Goal: Task Accomplishment & Management: Use online tool/utility

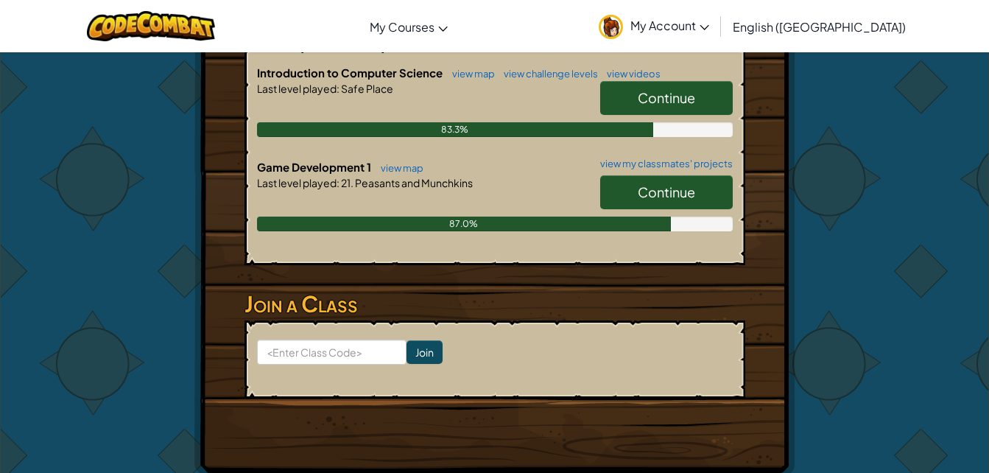
scroll to position [365, 0]
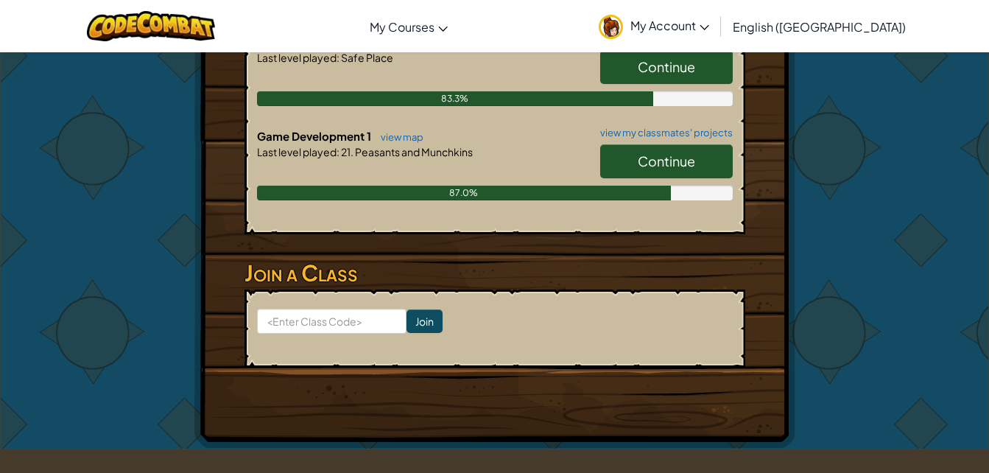
click at [690, 149] on link "Continue" at bounding box center [666, 161] width 133 height 34
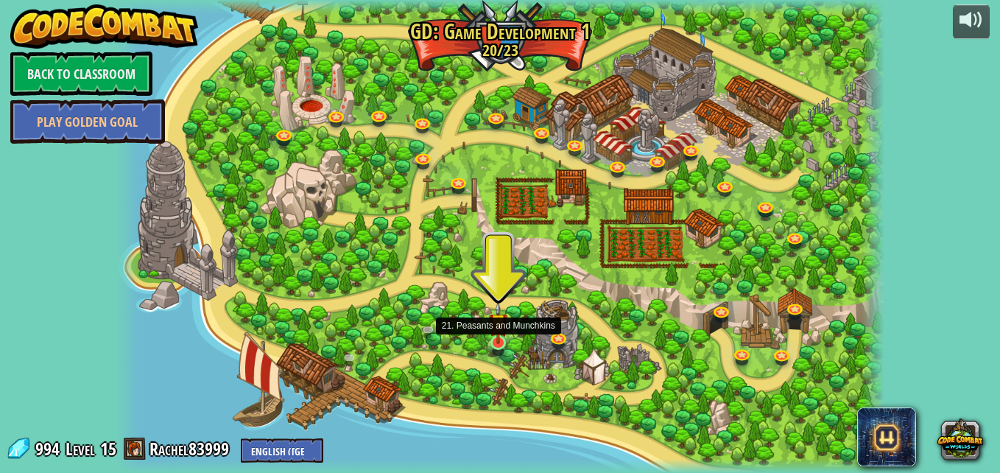
click at [496, 337] on img at bounding box center [498, 322] width 18 height 43
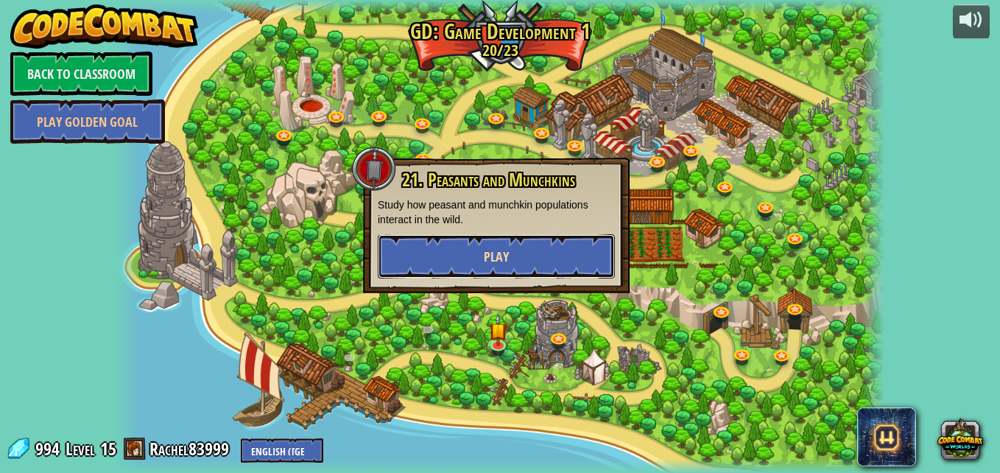
click at [526, 246] on button "Play" at bounding box center [496, 256] width 237 height 44
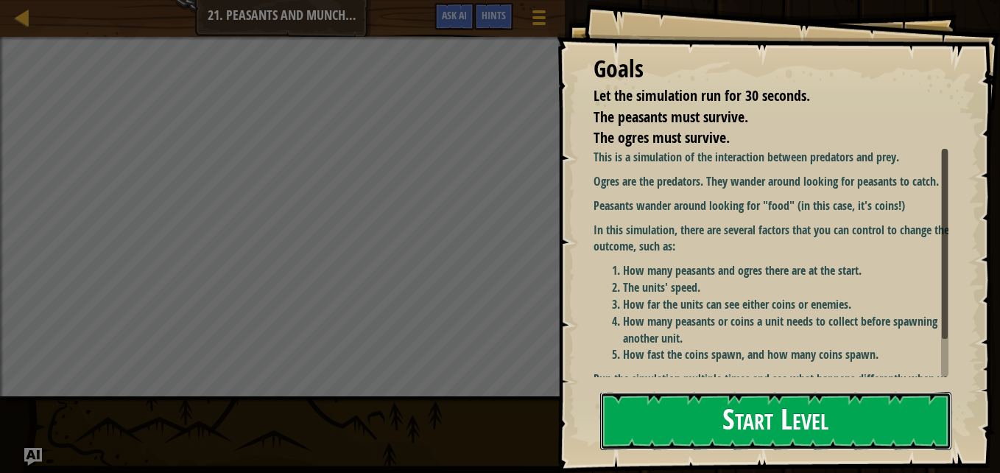
click at [647, 399] on button "Start Level" at bounding box center [775, 421] width 351 height 58
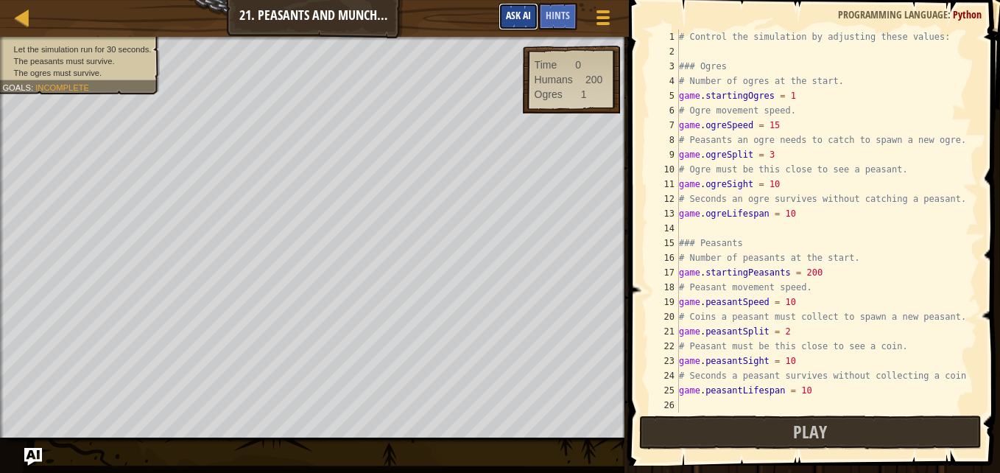
click at [513, 14] on span "Ask AI" at bounding box center [518, 15] width 25 height 14
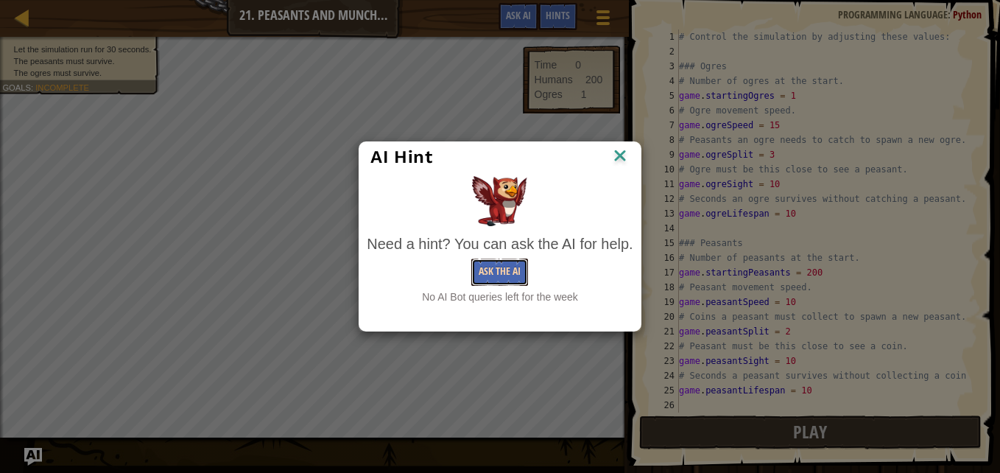
click at [484, 270] on button "Ask the AI" at bounding box center [499, 271] width 57 height 27
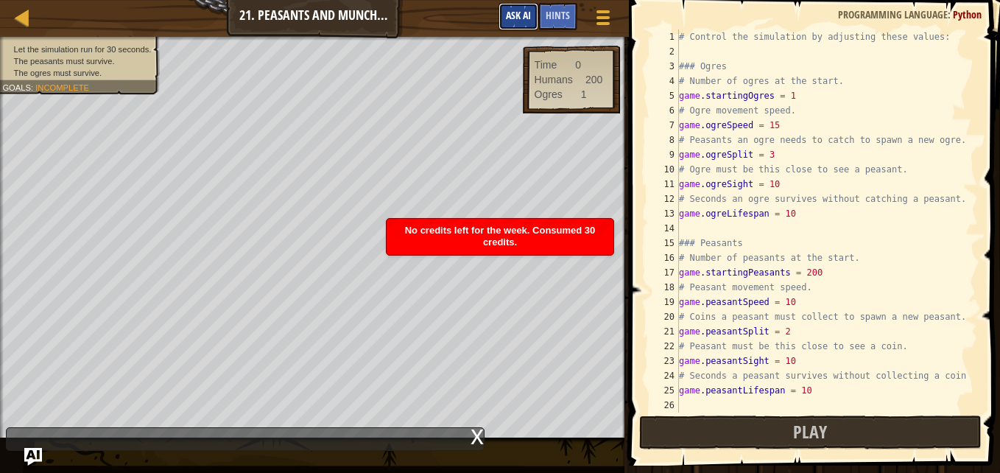
click at [527, 15] on span "Ask AI" at bounding box center [518, 15] width 25 height 14
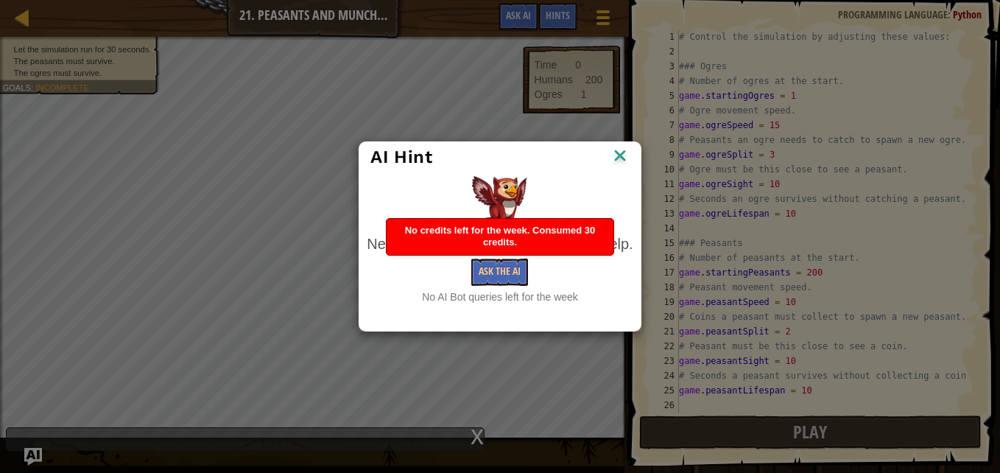
click at [612, 156] on img at bounding box center [620, 157] width 19 height 22
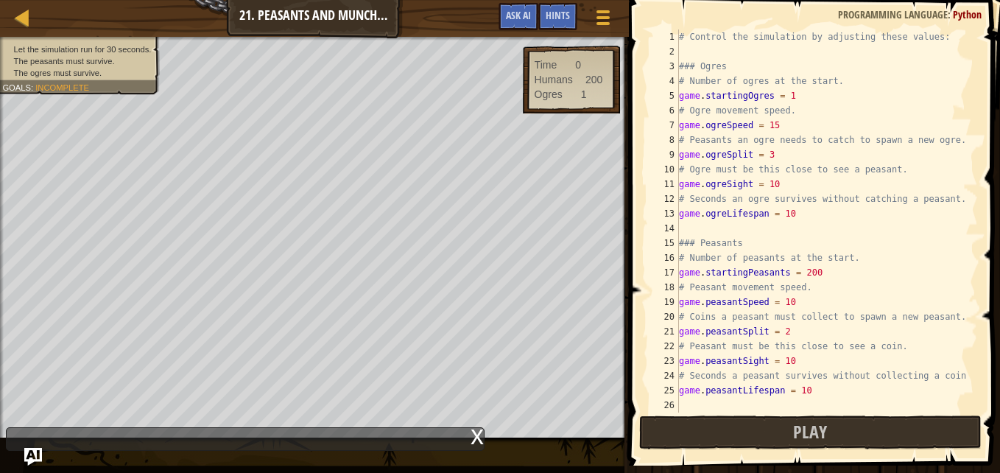
click at [818, 274] on div "# Control the simulation by adjusting these values: ### Ogres # Number of ogres…" at bounding box center [821, 235] width 291 height 412
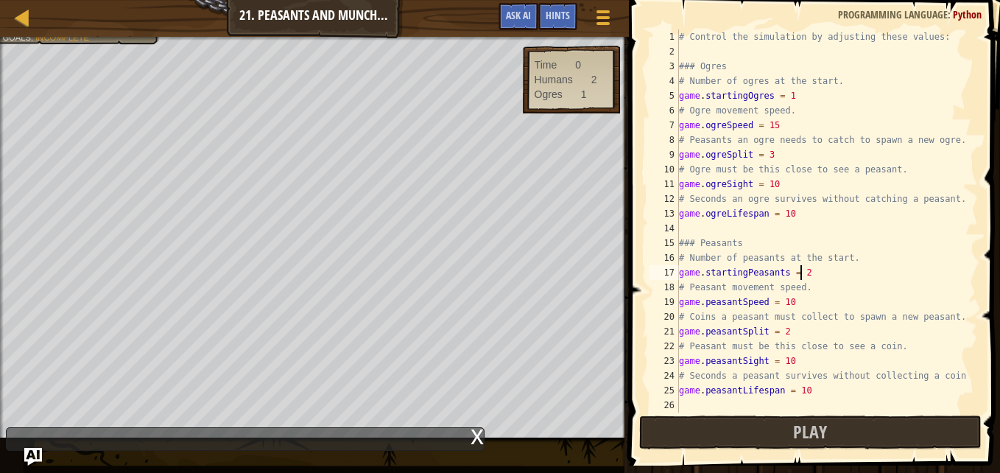
scroll to position [7, 10]
click at [787, 108] on div "# Control the simulation by adjusting these values: ### Ogres # Number of ogres…" at bounding box center [821, 235] width 291 height 412
click at [789, 95] on div "# Control the simulation by adjusting these values: ### Ogres # Number of ogres…" at bounding box center [821, 235] width 291 height 412
type textarea "game.startingOgres = 10"
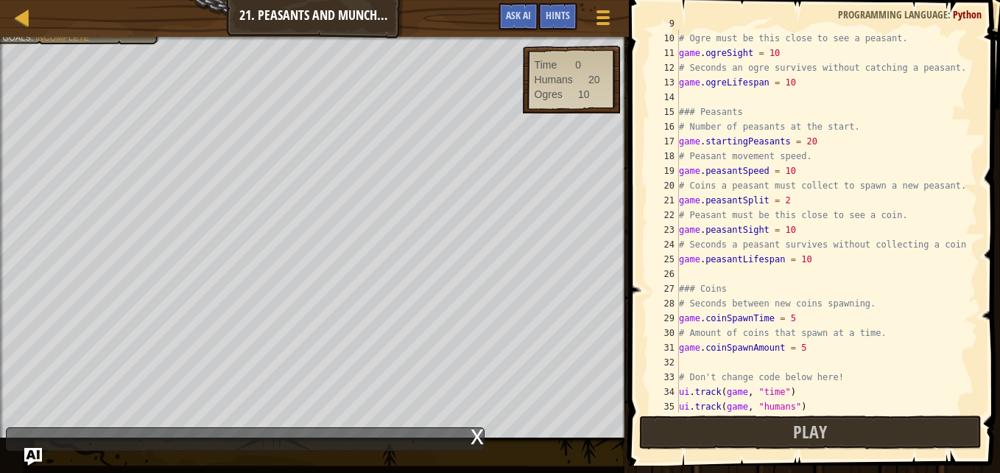
scroll to position [162, 0]
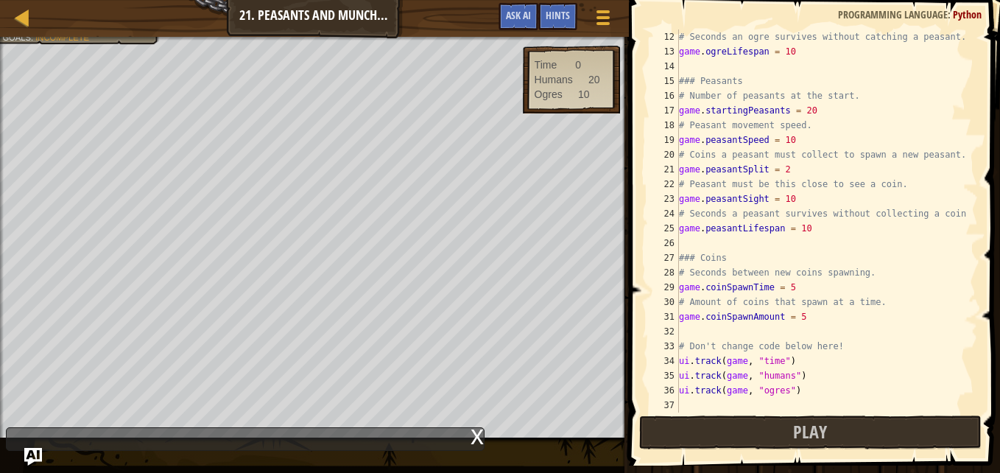
click at [789, 400] on div "# Seconds an ogre survives without catching a peasant. game . ogreLifespan = 10…" at bounding box center [821, 235] width 291 height 412
click at [558, 6] on div "Hints" at bounding box center [557, 16] width 39 height 27
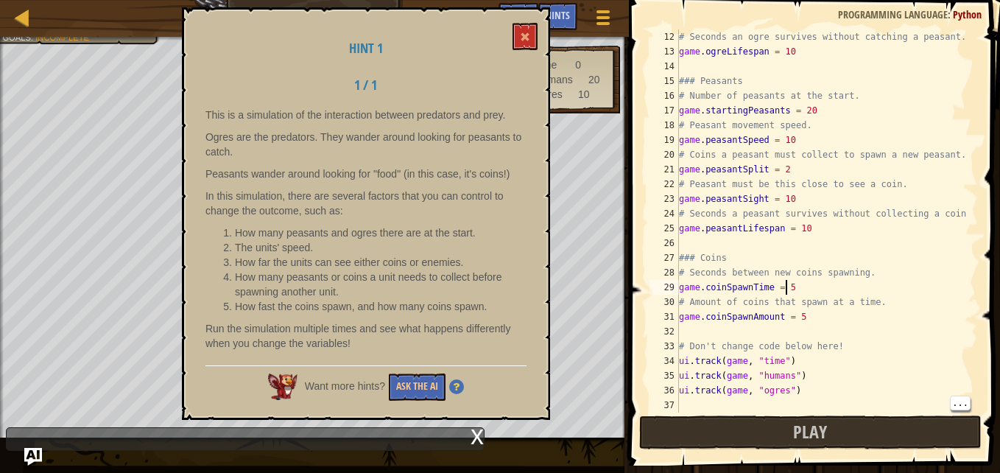
click at [787, 283] on div "# Seconds an ogre survives without catching a peasant. game . ogreLifespan = 10…" at bounding box center [821, 235] width 291 height 412
click at [804, 229] on div "# Seconds an ogre survives without catching a peasant. game . ogreLifespan = 10…" at bounding box center [821, 235] width 291 height 412
click at [802, 200] on div "# Seconds an ogre survives without catching a peasant. game . ogreLifespan = 10…" at bounding box center [821, 235] width 291 height 412
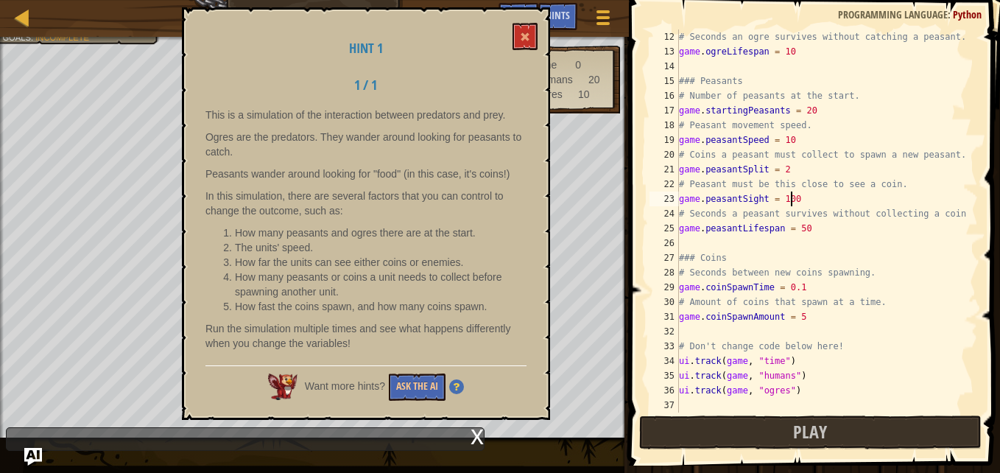
click at [808, 111] on div "# Seconds an ogre survives without catching a peasant. game . ogreLifespan = 10…" at bounding box center [821, 235] width 291 height 412
click at [801, 322] on div "# Seconds an ogre survives without catching a peasant. game . ogreLifespan = 10…" at bounding box center [821, 235] width 291 height 412
click at [524, 38] on span at bounding box center [525, 37] width 10 height 10
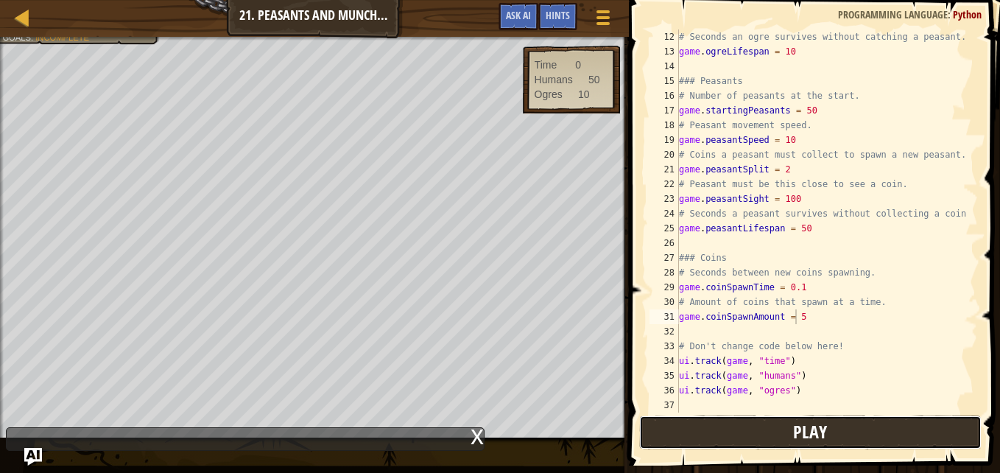
click at [658, 433] on button "Play" at bounding box center [810, 432] width 343 height 34
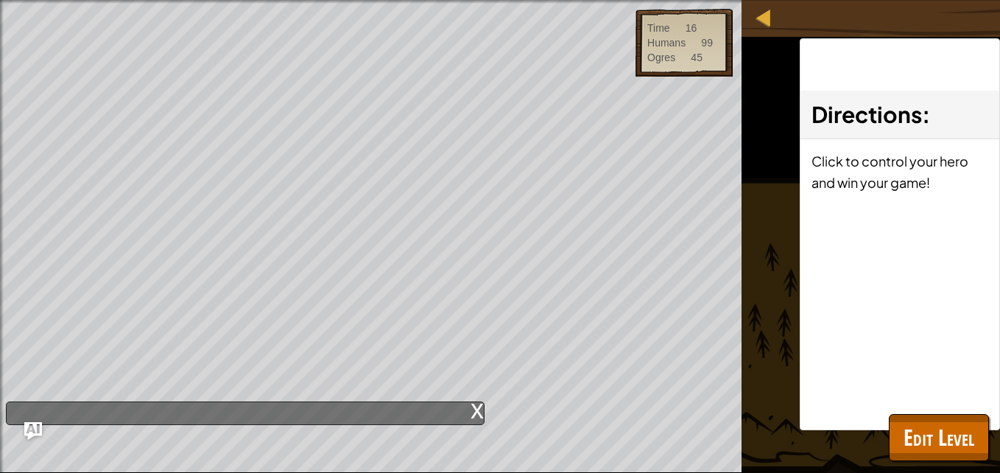
click at [479, 416] on div "x" at bounding box center [477, 409] width 13 height 15
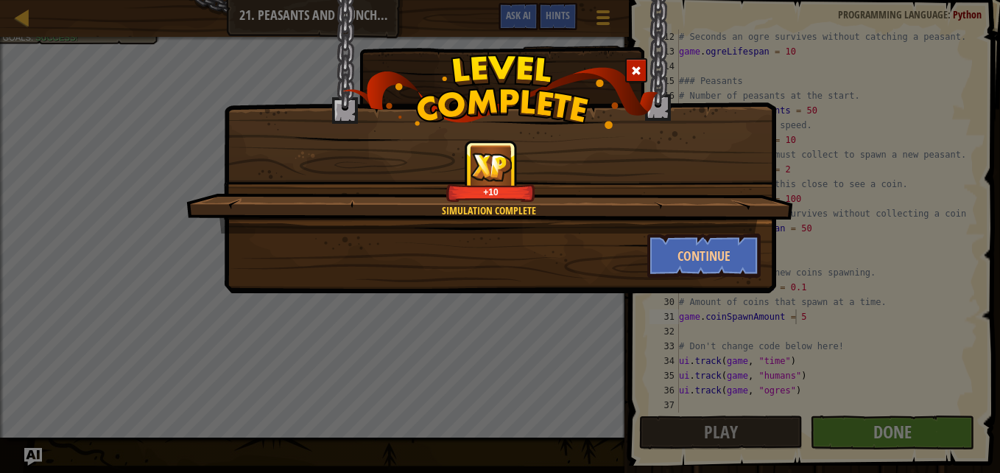
click at [638, 68] on span at bounding box center [636, 71] width 10 height 10
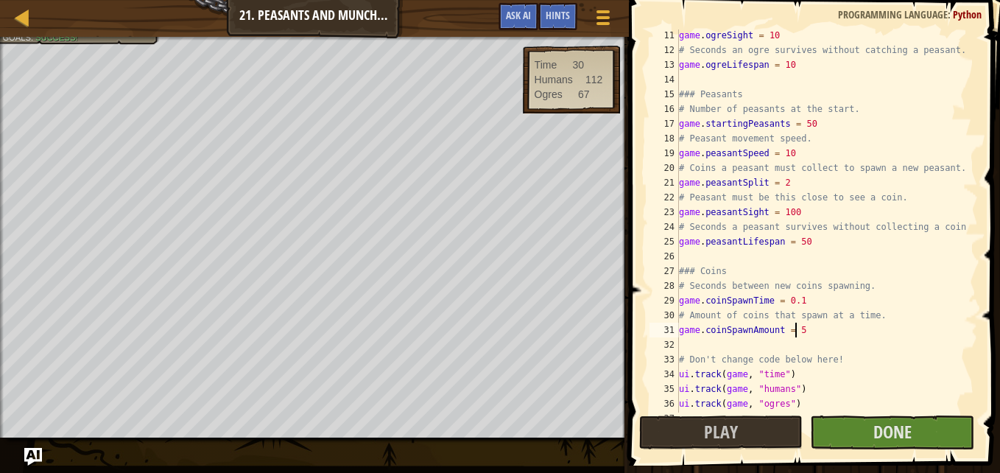
scroll to position [162, 0]
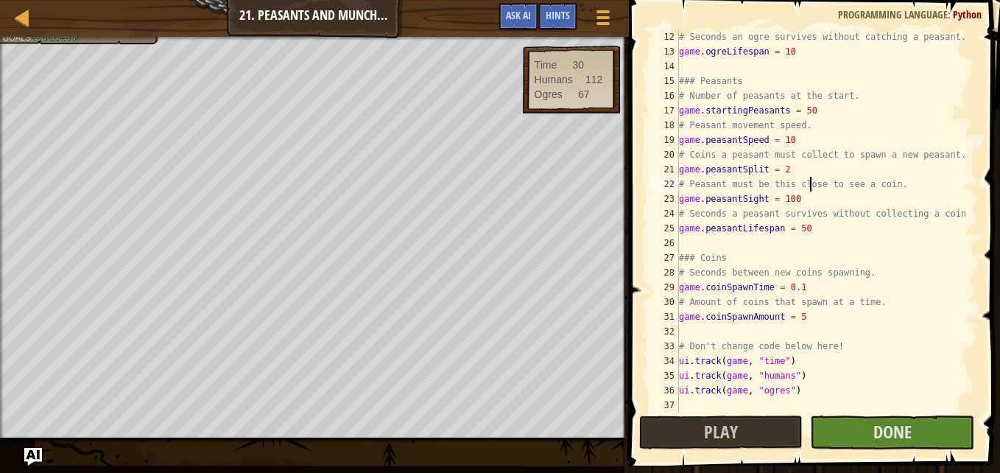
click at [809, 188] on div "# Seconds an ogre survives without catching a peasant. game . ogreLifespan = 10…" at bounding box center [821, 235] width 291 height 412
type textarea "# Peasant must be this close to see a coin."
click at [902, 431] on span "Done" at bounding box center [892, 432] width 38 height 24
